Goal: Find contact information: Find contact information

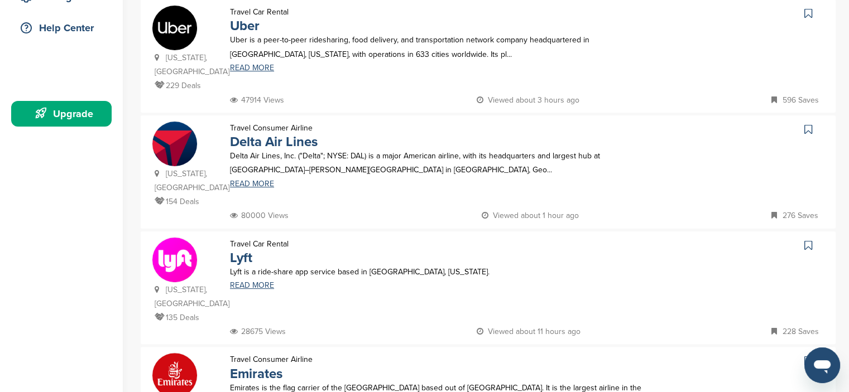
scroll to position [279, 0]
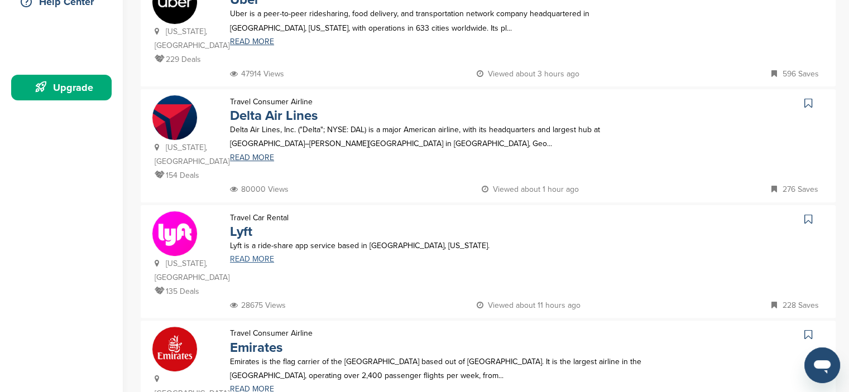
click at [252, 256] on link "READ MORE" at bounding box center [446, 260] width 432 height 8
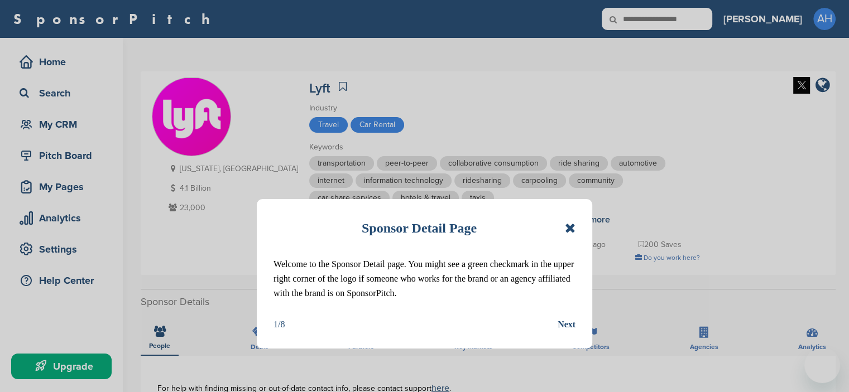
click at [571, 226] on icon at bounding box center [570, 227] width 11 height 13
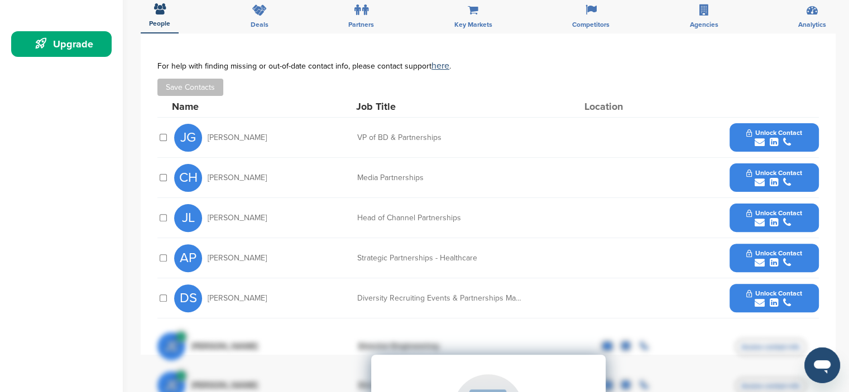
scroll to position [335, 0]
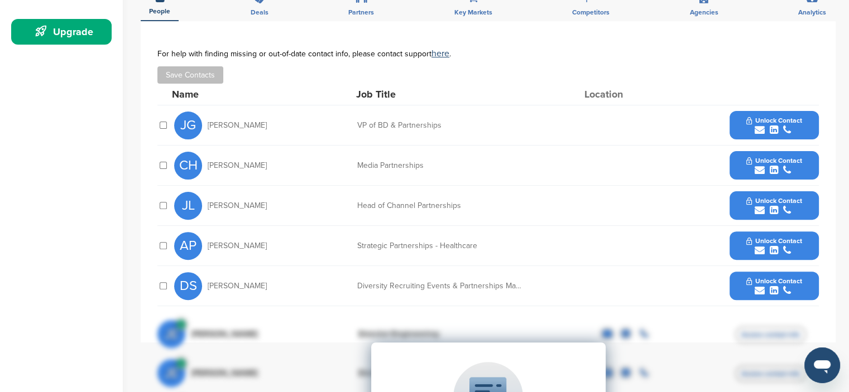
click at [777, 117] on span "Unlock Contact" at bounding box center [773, 121] width 55 height 8
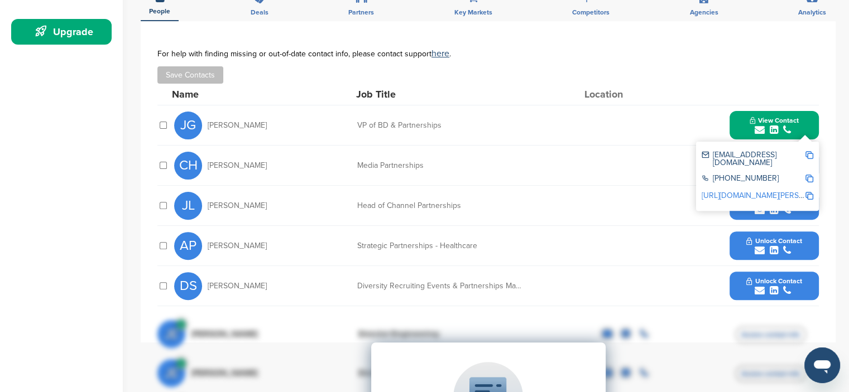
drag, startPoint x: 271, startPoint y: 125, endPoint x: 197, endPoint y: 127, distance: 74.2
click at [197, 127] on div "JG Jordan Glassberg" at bounding box center [235, 126] width 123 height 28
copy div "Jordan Glassberg"
click at [807, 152] on img at bounding box center [809, 155] width 8 height 8
copy div "Jordan Glassberg"
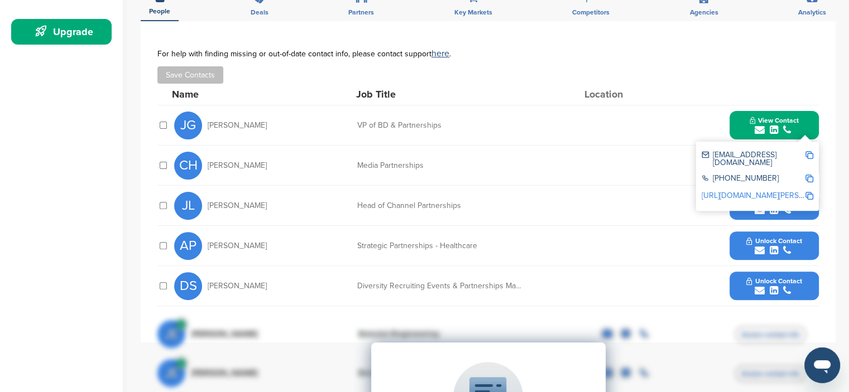
drag, startPoint x: 281, startPoint y: 123, endPoint x: 206, endPoint y: 126, distance: 74.8
click at [206, 126] on div "JG Jordan Glassberg" at bounding box center [235, 126] width 123 height 28
copy span "Jordan Glassberg"
drag, startPoint x: 519, startPoint y: 138, endPoint x: 514, endPoint y: 135, distance: 6.2
click at [519, 139] on div "JG Jordan Glassberg VP of BD & Partnerships View Contact jglassberg@lyft.com +1…" at bounding box center [496, 125] width 644 height 40
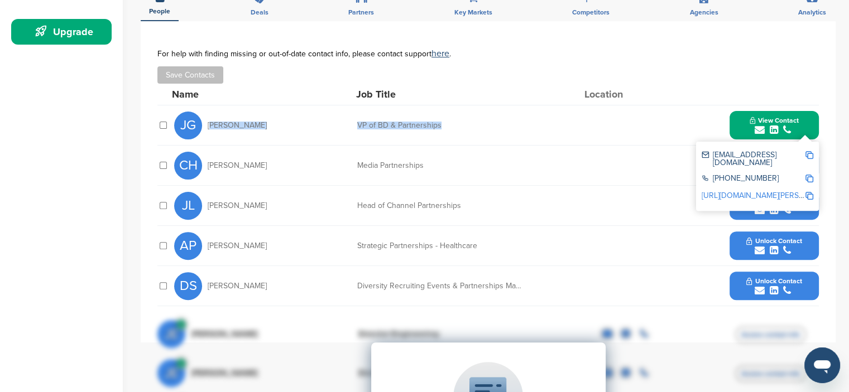
drag, startPoint x: 402, startPoint y: 122, endPoint x: 209, endPoint y: 120, distance: 193.0
click at [209, 120] on div "JG Jordan Glassberg VP of BD & Partnerships View Contact jglassberg@lyft.com +1…" at bounding box center [496, 125] width 644 height 40
copy div "Jordan Glassberg VP of BD & Partnerships"
